Goal: Information Seeking & Learning: Learn about a topic

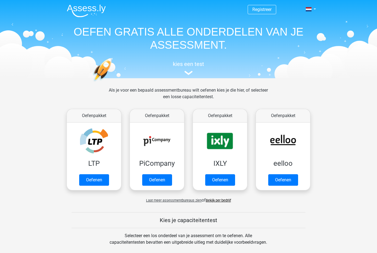
click at [224, 182] on link "Oefenen" at bounding box center [220, 180] width 30 height 12
click at [160, 182] on link "Oefenen" at bounding box center [157, 180] width 30 height 12
click at [91, 174] on link "Oefenen" at bounding box center [94, 180] width 30 height 12
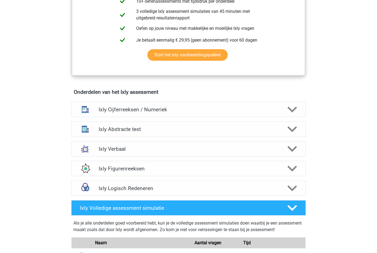
scroll to position [272, 0]
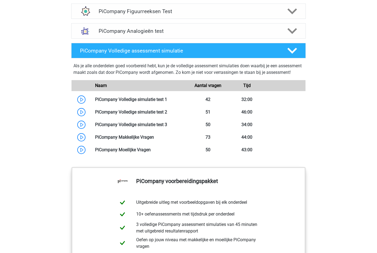
scroll to position [423, 0]
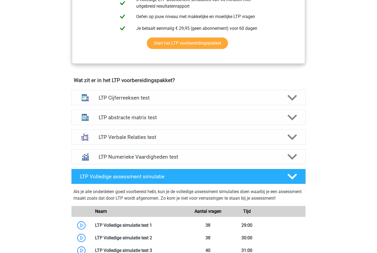
scroll to position [280, 0]
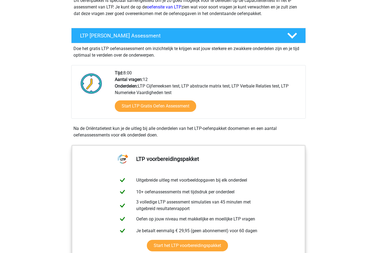
click at [183, 107] on link "Start LTP Gratis Oefen Assessment" at bounding box center [155, 107] width 81 height 12
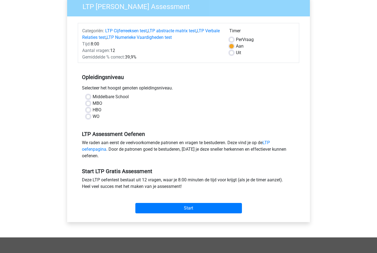
scroll to position [48, 0]
click at [236, 55] on label "Uit" at bounding box center [238, 53] width 5 height 7
click at [233, 55] on input "Uit" at bounding box center [231, 52] width 4 height 5
radio input "true"
click at [93, 110] on label "HBO" at bounding box center [97, 110] width 9 height 7
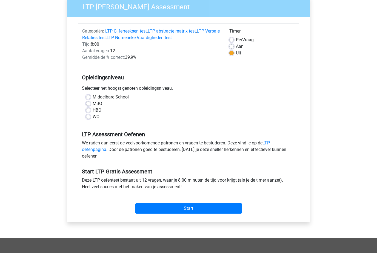
click at [90, 110] on input "HBO" at bounding box center [88, 109] width 4 height 5
radio input "true"
click at [93, 105] on label "MBO" at bounding box center [98, 104] width 10 height 7
click at [90, 105] on input "MBO" at bounding box center [88, 103] width 4 height 5
radio input "true"
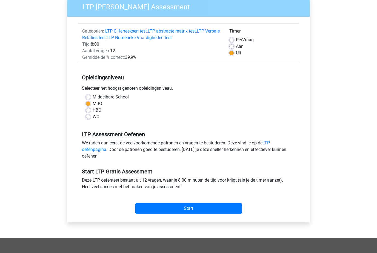
click at [223, 210] on input "Start" at bounding box center [188, 209] width 107 height 10
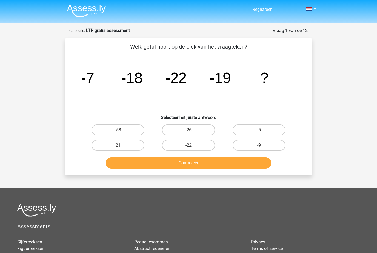
click at [197, 148] on label "-22" at bounding box center [188, 145] width 53 height 11
click at [192, 148] on input "-22" at bounding box center [190, 147] width 4 height 4
radio input "true"
click at [127, 145] on label "21" at bounding box center [117, 145] width 53 height 11
click at [122, 145] on input "21" at bounding box center [120, 147] width 4 height 4
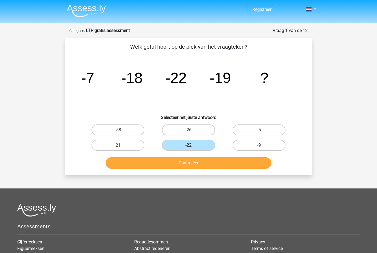
radio input "true"
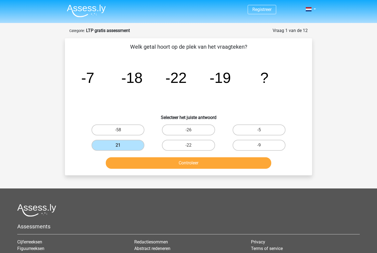
click at [274, 148] on label "-9" at bounding box center [259, 145] width 53 height 11
click at [262, 148] on input "-9" at bounding box center [261, 147] width 4 height 4
radio input "true"
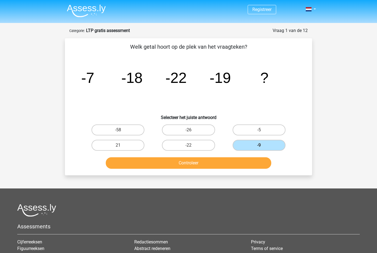
click at [253, 165] on button "Controleer" at bounding box center [189, 163] width 166 height 12
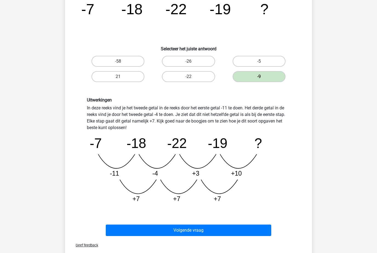
scroll to position [68, 0]
click at [155, 174] on tspan "-4" at bounding box center [155, 173] width 6 height 7
click at [266, 230] on button "Volgende vraag" at bounding box center [189, 231] width 166 height 12
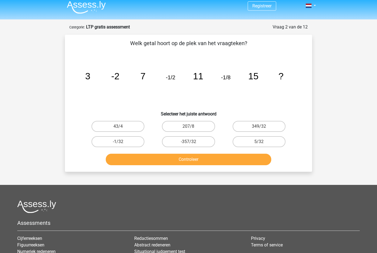
scroll to position [3, 0]
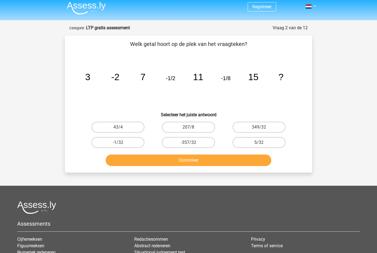
click at [101, 142] on label "-1/32" at bounding box center [117, 142] width 53 height 11
click at [118, 143] on input "-1/32" at bounding box center [120, 145] width 4 height 4
radio input "true"
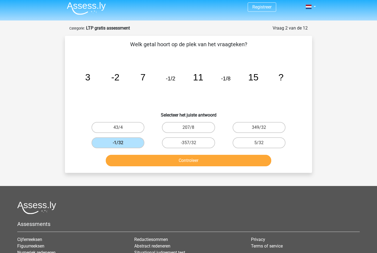
click at [260, 165] on button "Controleer" at bounding box center [189, 161] width 166 height 12
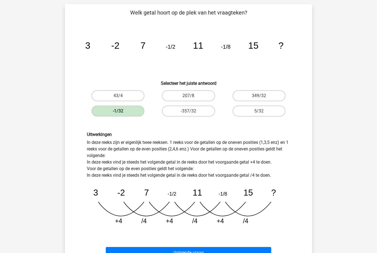
scroll to position [34, 0]
click at [262, 253] on button "Volgende vraag" at bounding box center [189, 254] width 166 height 12
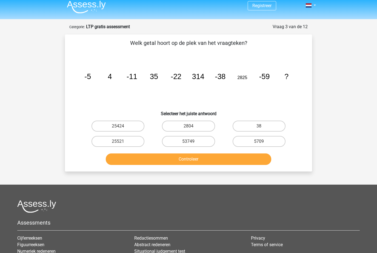
scroll to position [0, 0]
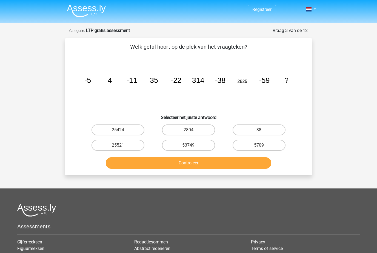
click at [133, 131] on label "25424" at bounding box center [117, 130] width 53 height 11
click at [122, 131] on input "25424" at bounding box center [120, 132] width 4 height 4
radio input "true"
click at [225, 160] on button "Controleer" at bounding box center [189, 163] width 166 height 12
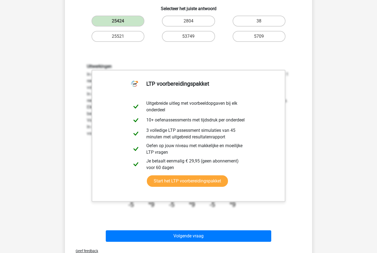
scroll to position [109, 0]
click at [256, 236] on button "Volgende vraag" at bounding box center [189, 237] width 166 height 12
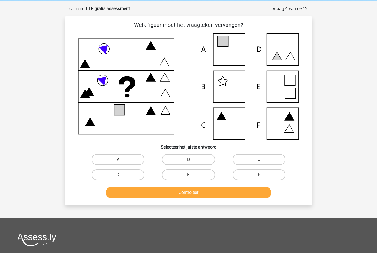
scroll to position [19, 0]
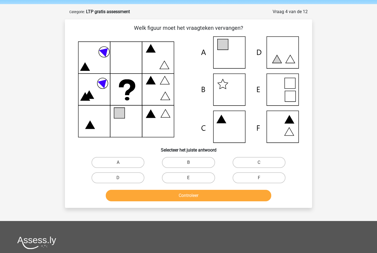
click at [84, 61] on icon at bounding box center [188, 89] width 221 height 107
click at [88, 128] on icon at bounding box center [89, 125] width 9 height 8
click at [71, 137] on div "Welk figuur moet het vraagteken vervangen? Selecteer het juiste antwoord A" at bounding box center [188, 114] width 243 height 180
click at [156, 132] on icon at bounding box center [188, 89] width 221 height 107
click at [146, 161] on div "A" at bounding box center [118, 162] width 66 height 11
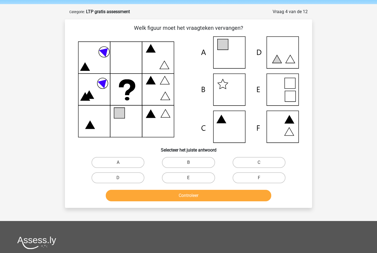
click at [137, 153] on div "Welk figuur moet het vraagteken vervangen? Selecteer het juiste antwoord A" at bounding box center [188, 114] width 243 height 180
click at [133, 160] on label "A" at bounding box center [117, 162] width 53 height 11
click at [122, 163] on input "A" at bounding box center [120, 165] width 4 height 4
radio input "true"
click at [226, 204] on div "Welk figuur moet het vraagteken vervangen? Selecteer het juiste antwoord A" at bounding box center [188, 113] width 247 height 189
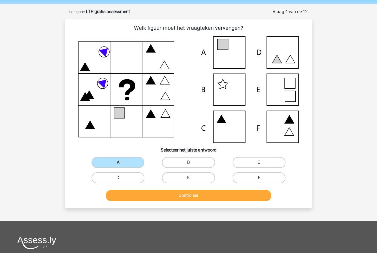
click at [260, 199] on button "Controleer" at bounding box center [189, 196] width 166 height 12
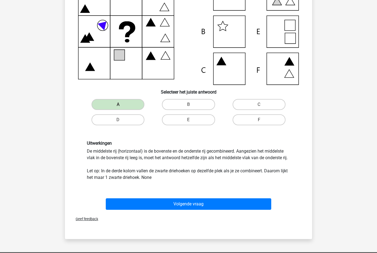
scroll to position [76, 0]
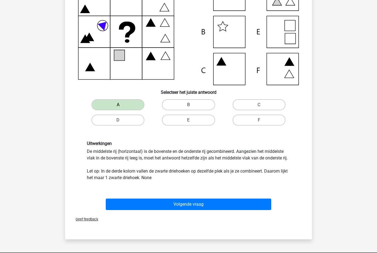
click at [257, 206] on button "Volgende vraag" at bounding box center [189, 205] width 166 height 12
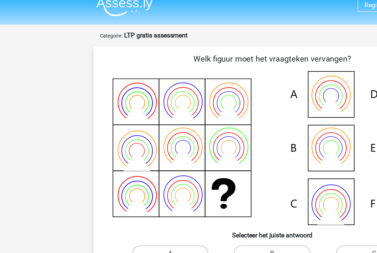
scroll to position [0, 0]
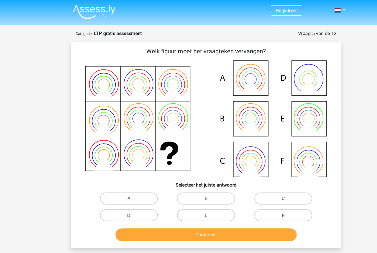
click at [198, 184] on label "B" at bounding box center [188, 181] width 53 height 11
click at [192, 184] on input "B" at bounding box center [190, 184] width 4 height 4
radio input "true"
click at [237, 217] on button "Controleer" at bounding box center [189, 215] width 166 height 12
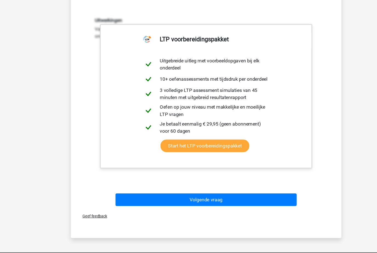
scroll to position [205, 0]
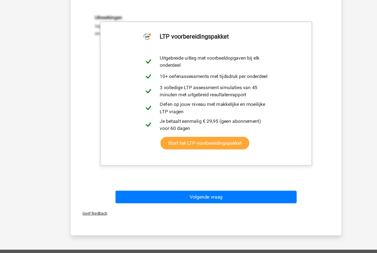
click at [253, 182] on button "Volgende vraag" at bounding box center [189, 186] width 166 height 12
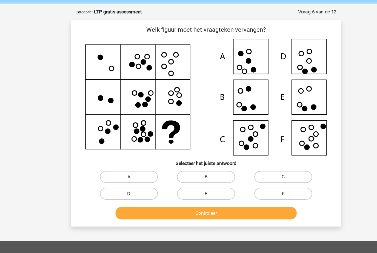
scroll to position [19, 0]
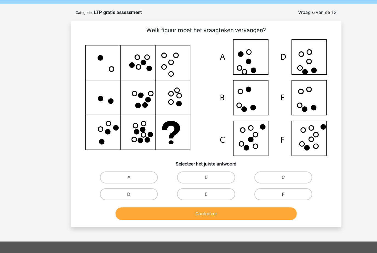
click at [259, 179] on input "F" at bounding box center [261, 179] width 4 height 4
radio input "true"
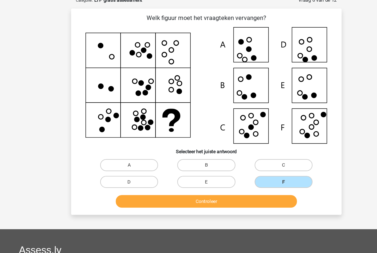
scroll to position [25, 0]
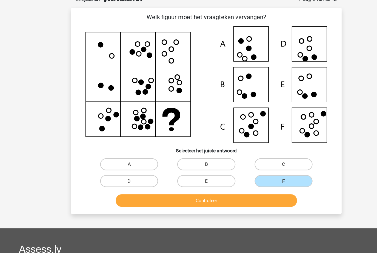
click at [245, 185] on button "Controleer" at bounding box center [189, 189] width 166 height 12
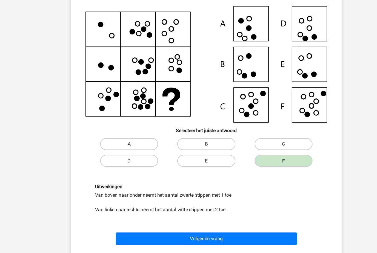
scroll to position [50, 0]
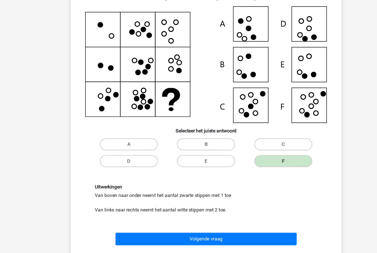
click at [254, 222] on button "Volgende vraag" at bounding box center [189, 219] width 166 height 12
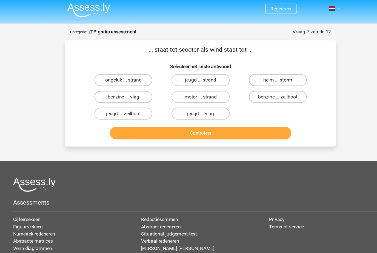
scroll to position [0, 0]
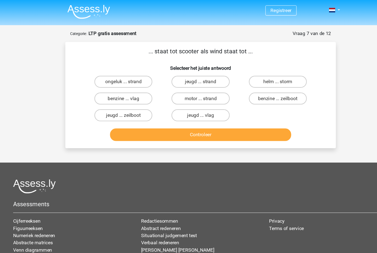
click at [271, 74] on label "helm ... storm" at bounding box center [259, 74] width 53 height 11
click at [262, 75] on input "helm ... storm" at bounding box center [261, 77] width 4 height 4
radio input "true"
click at [134, 90] on label "benzine ... vlag" at bounding box center [117, 90] width 53 height 11
click at [122, 90] on input "benzine ... vlag" at bounding box center [120, 92] width 4 height 4
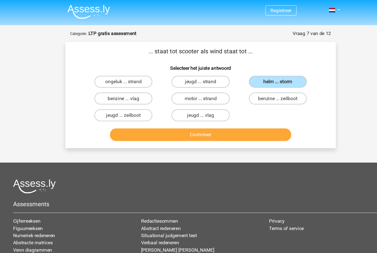
radio input "true"
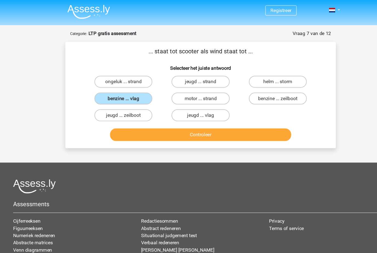
click at [256, 128] on button "Controleer" at bounding box center [189, 123] width 166 height 12
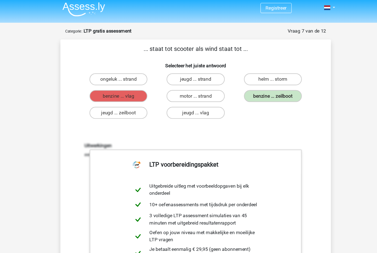
scroll to position [0, 0]
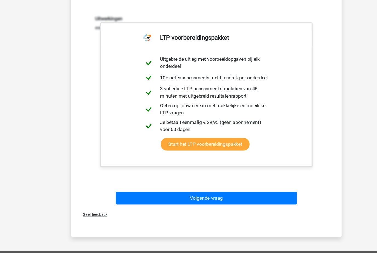
click at [258, 187] on button "Volgende vraag" at bounding box center [189, 187] width 166 height 12
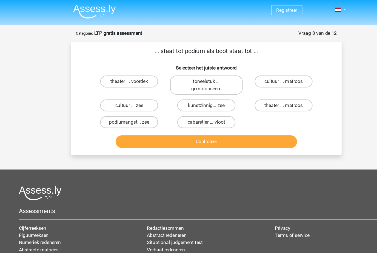
click at [278, 99] on label "theater ... matroos" at bounding box center [259, 96] width 53 height 11
click at [262, 99] on input "theater ... matroos" at bounding box center [261, 98] width 4 height 4
radio input "true"
click at [134, 75] on label "theater ... voordek" at bounding box center [117, 74] width 53 height 11
click at [122, 75] on input "theater ... voordek" at bounding box center [120, 76] width 4 height 4
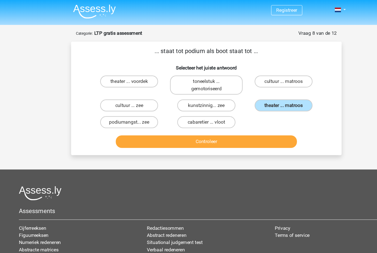
radio input "true"
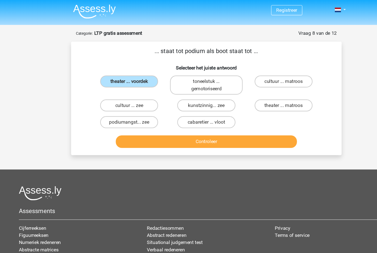
click at [261, 131] on button "Controleer" at bounding box center [189, 130] width 166 height 12
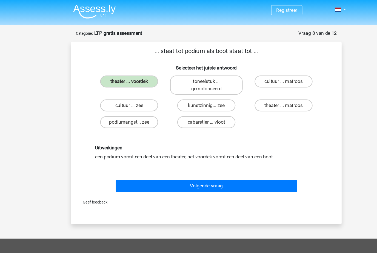
click at [248, 173] on button "Volgende vraag" at bounding box center [189, 170] width 166 height 12
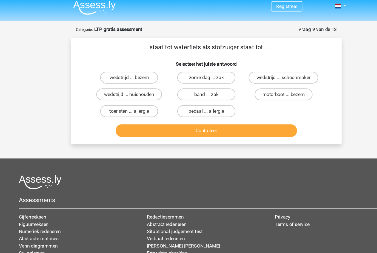
scroll to position [0, 0]
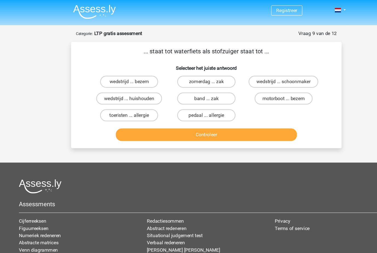
click at [142, 91] on label "wedstrijd ... huishouden" at bounding box center [118, 90] width 60 height 11
click at [122, 91] on input "wedstrijd ... huishouden" at bounding box center [120, 92] width 4 height 4
radio input "true"
click at [249, 122] on button "Controleer" at bounding box center [189, 123] width 166 height 12
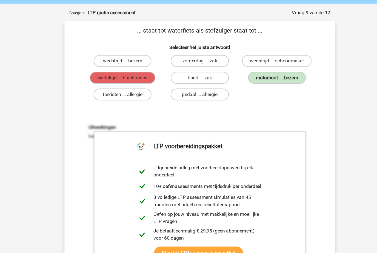
scroll to position [19, 0]
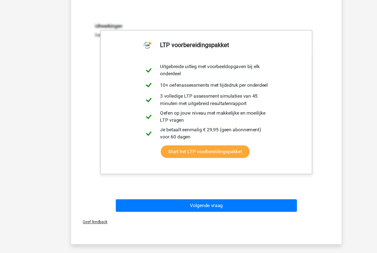
click at [247, 193] on button "Volgende vraag" at bounding box center [189, 194] width 166 height 12
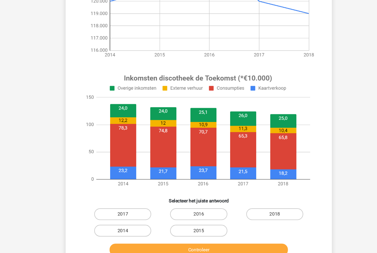
scroll to position [140, 0]
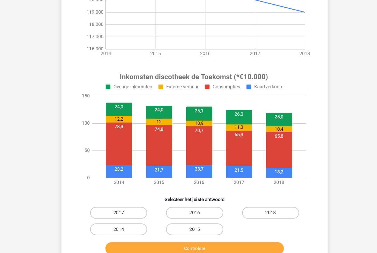
click at [125, 210] on label "2014" at bounding box center [117, 215] width 53 height 11
click at [122, 215] on input "2014" at bounding box center [120, 217] width 4 height 4
radio input "true"
click at [155, 228] on button "Controleer" at bounding box center [189, 233] width 166 height 12
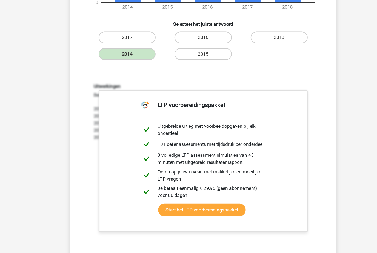
scroll to position [303, 0]
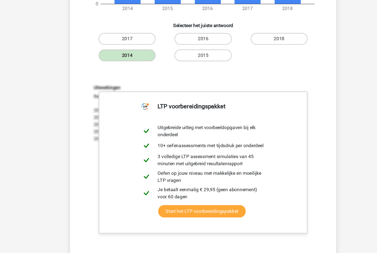
click at [228, 190] on link "Start het LTP voorbereidingspakket" at bounding box center [187, 196] width 81 height 12
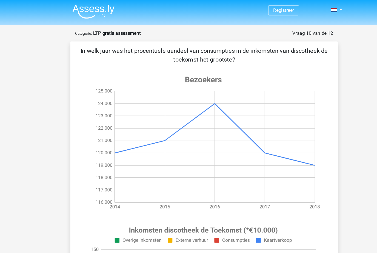
scroll to position [277, 0]
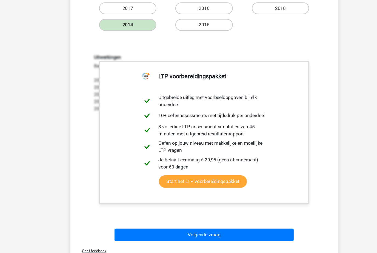
click at [239, 219] on button "Volgende vraag" at bounding box center [189, 220] width 166 height 12
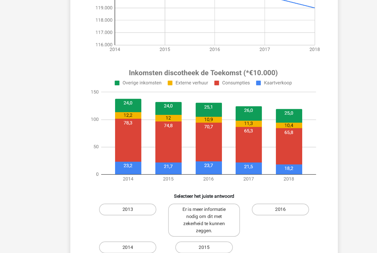
scroll to position [136, 0]
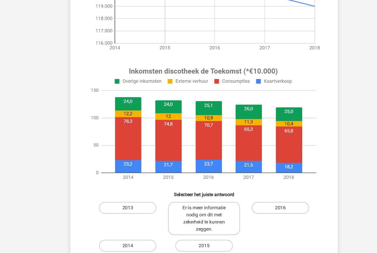
click at [273, 194] on label "2016" at bounding box center [259, 195] width 53 height 11
click at [262, 195] on input "2016" at bounding box center [261, 197] width 4 height 4
radio input "true"
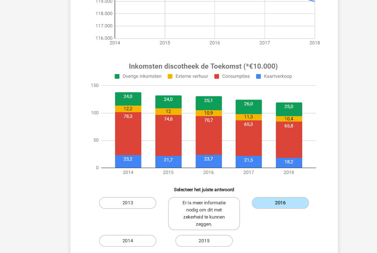
scroll to position [155, 0]
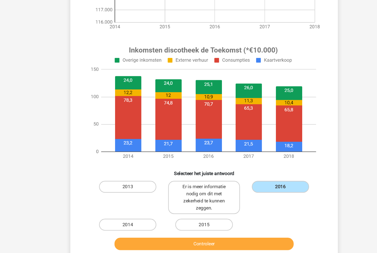
click at [258, 226] on button "Controleer" at bounding box center [189, 229] width 166 height 12
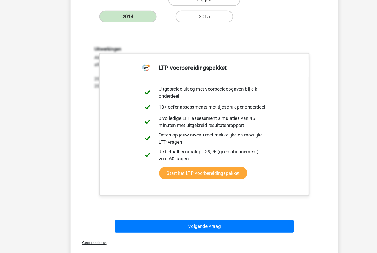
scroll to position [349, 0]
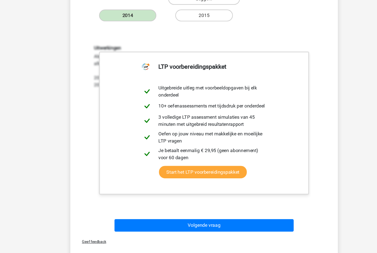
click at [244, 207] on button "Volgende vraag" at bounding box center [189, 212] width 166 height 12
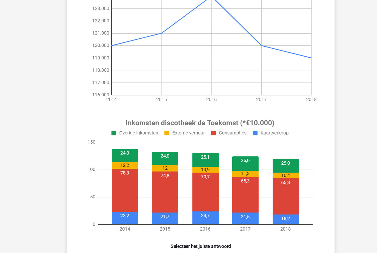
scroll to position [93, 0]
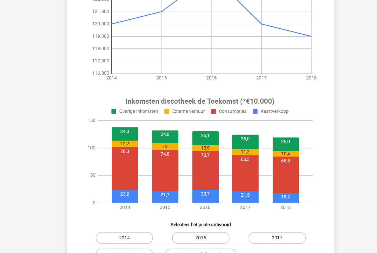
click at [264, 223] on label "2017" at bounding box center [259, 223] width 53 height 11
click at [262, 223] on input "2017" at bounding box center [261, 225] width 4 height 4
radio input "true"
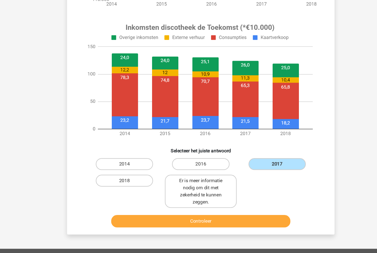
click at [253, 203] on button "Controleer" at bounding box center [189, 208] width 166 height 12
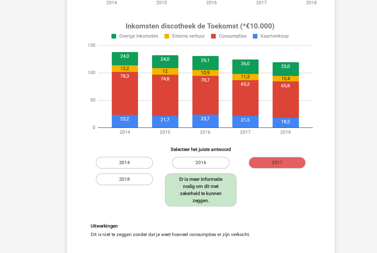
scroll to position [185, 0]
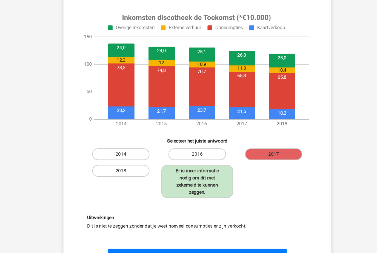
click at [254, 235] on button "Resultaten" at bounding box center [189, 239] width 166 height 12
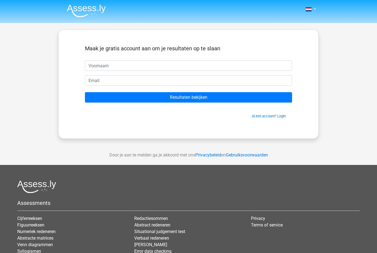
click at [94, 6] on img at bounding box center [86, 10] width 39 height 13
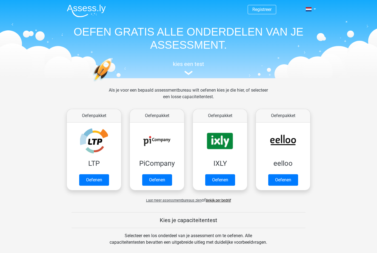
click at [226, 197] on div "Laat meer assessmentbureaus zien of Bekijk per bedrijf" at bounding box center [188, 198] width 252 height 11
